Goal: Entertainment & Leisure: Consume media (video, audio)

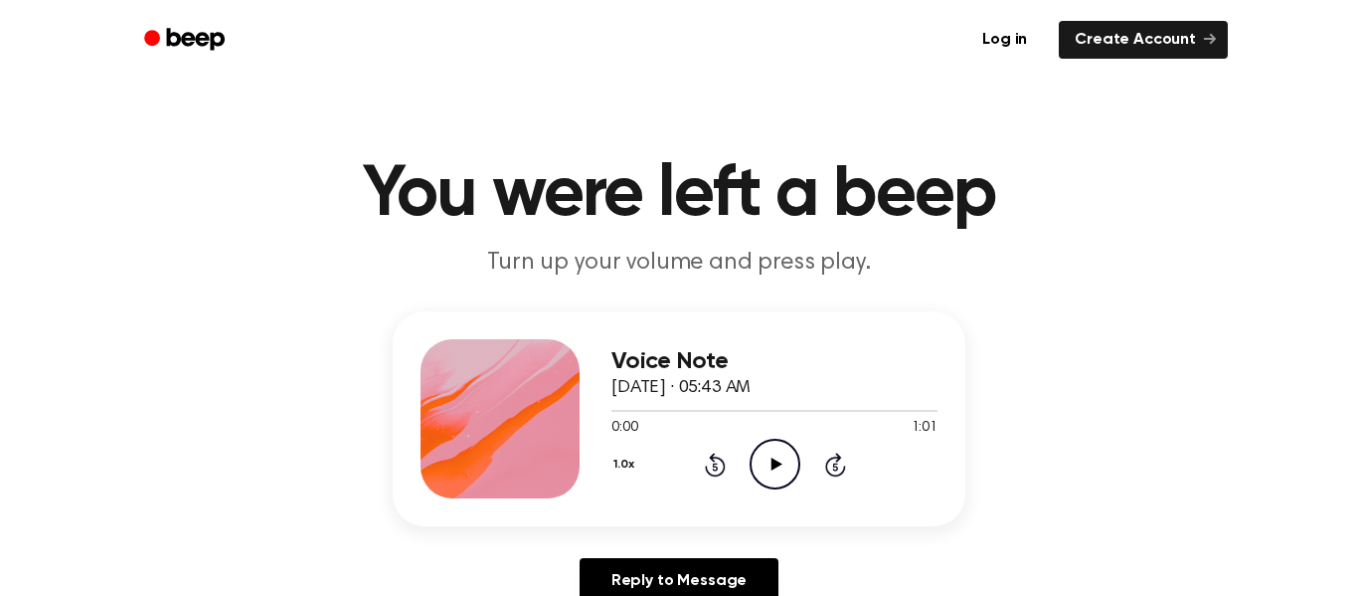
click at [764, 435] on div "0:00 1:01" at bounding box center [774, 428] width 326 height 21
click at [767, 448] on icon "Play Audio" at bounding box center [775, 463] width 51 height 51
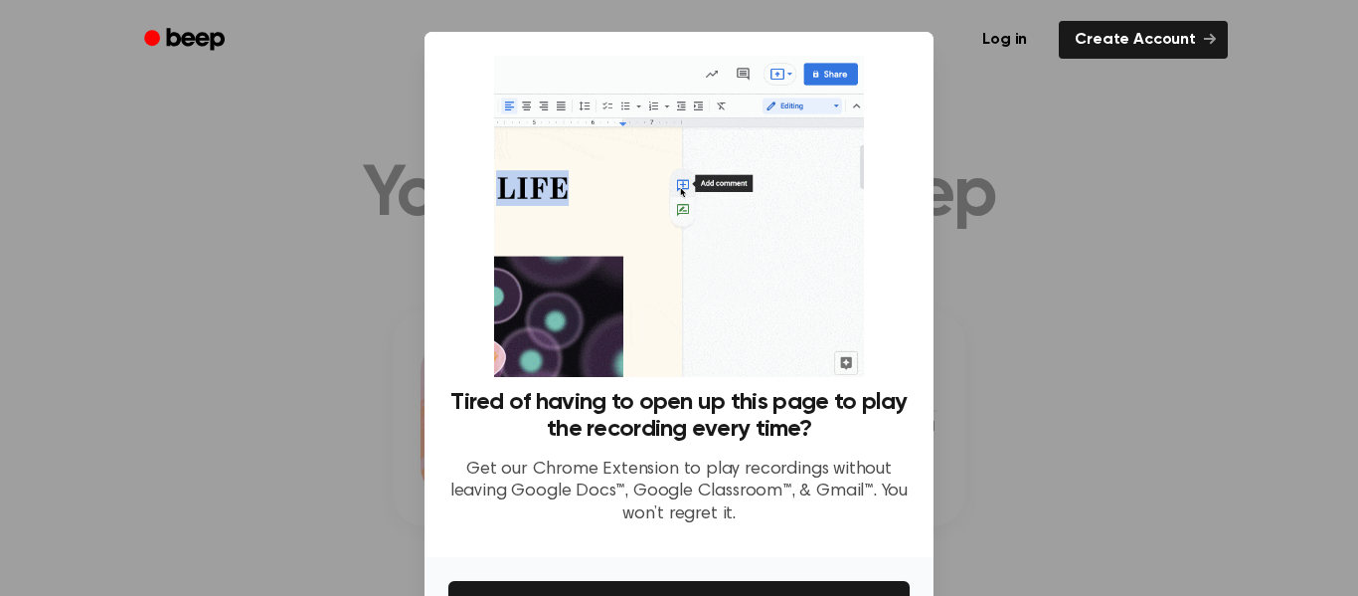
click at [925, 279] on div "Tired of having to open up this page to play the recording every time? Get our …" at bounding box center [679, 294] width 509 height 525
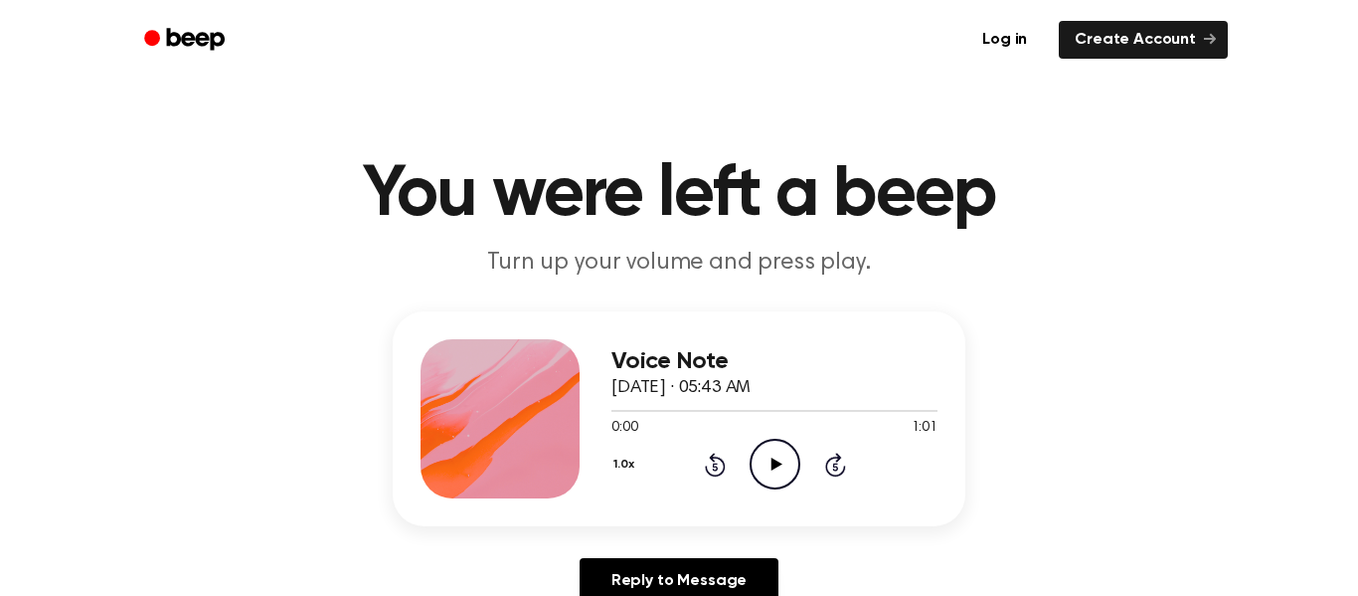
click at [761, 458] on icon "Play Audio" at bounding box center [775, 463] width 51 height 51
click at [776, 445] on icon "Play Audio" at bounding box center [775, 463] width 51 height 51
click at [775, 464] on icon at bounding box center [775, 463] width 11 height 13
click at [758, 459] on icon "Play Audio" at bounding box center [775, 463] width 51 height 51
click at [779, 458] on icon "Play Audio" at bounding box center [775, 463] width 51 height 51
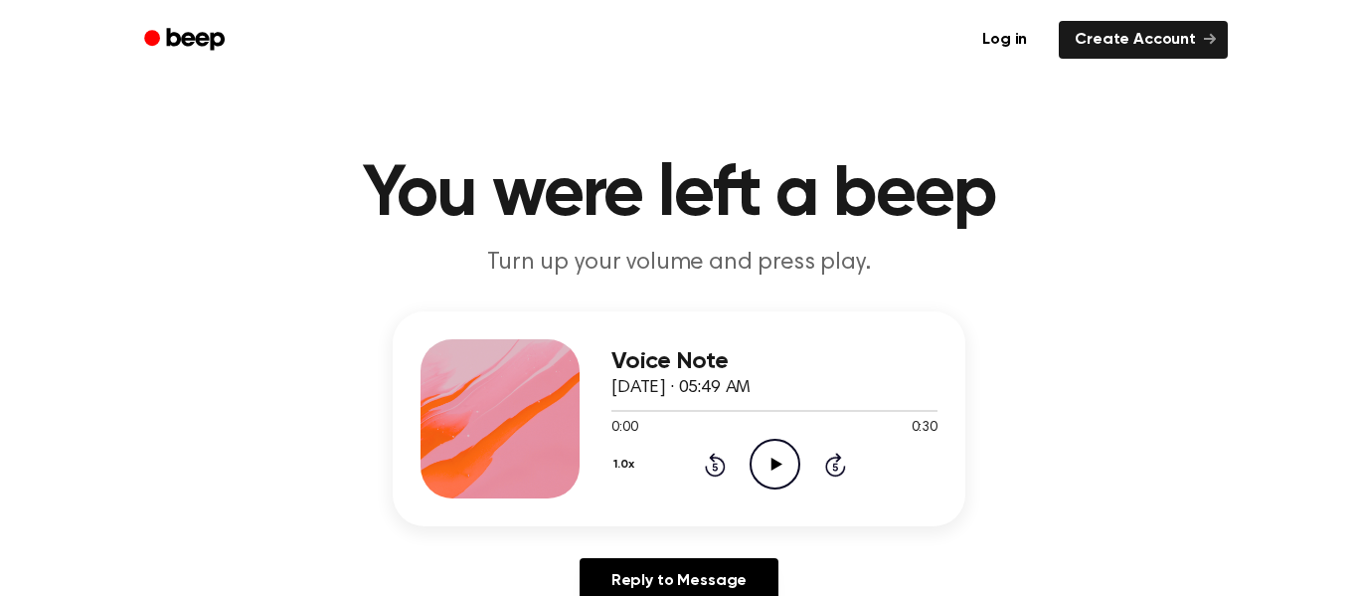
click at [756, 475] on icon "Play Audio" at bounding box center [775, 463] width 51 height 51
click at [783, 461] on icon "Play Audio" at bounding box center [775, 463] width 51 height 51
click at [793, 468] on icon "Play Audio" at bounding box center [775, 463] width 51 height 51
click at [776, 462] on icon at bounding box center [775, 463] width 11 height 13
click at [763, 474] on icon "Play Audio" at bounding box center [775, 463] width 51 height 51
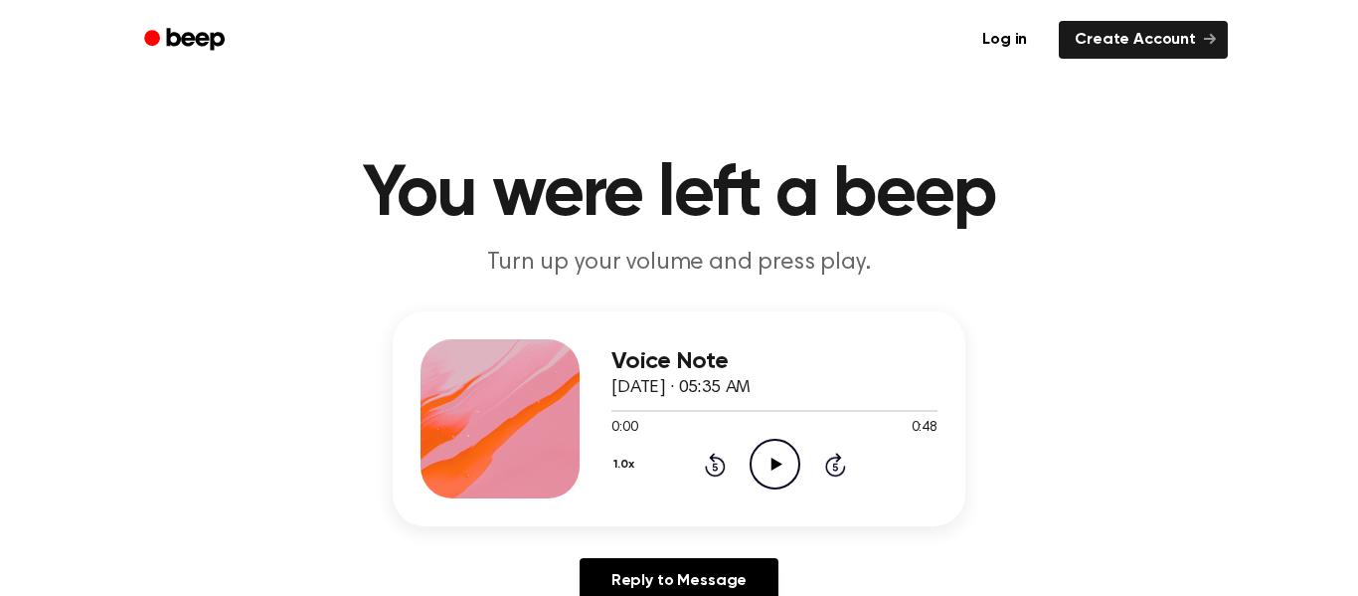
click at [783, 460] on icon "Play Audio" at bounding box center [775, 463] width 51 height 51
click at [773, 475] on icon "Play Audio" at bounding box center [775, 463] width 51 height 51
click at [753, 449] on icon "Play Audio" at bounding box center [775, 463] width 51 height 51
